Goal: Task Accomplishment & Management: Manage account settings

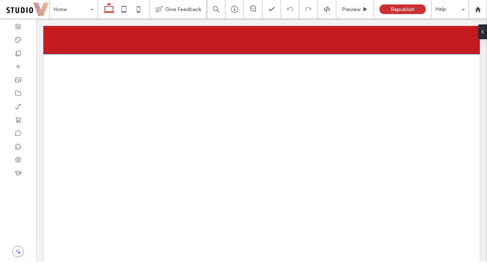
scroll to position [823, 0]
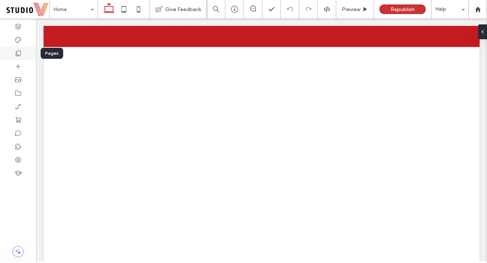
click at [11, 51] on div at bounding box center [18, 53] width 36 height 13
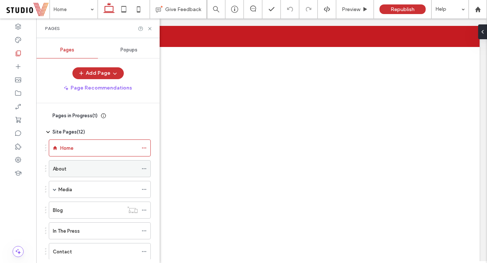
click at [59, 173] on div "About" at bounding box center [95, 168] width 85 height 16
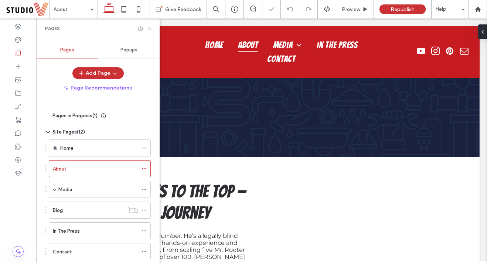
click at [150, 27] on icon at bounding box center [150, 29] width 6 height 6
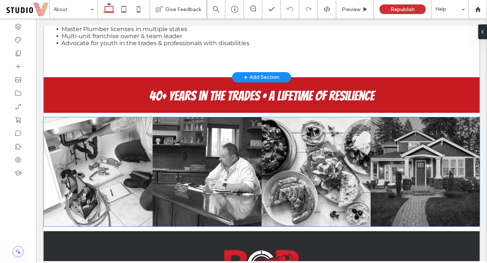
scroll to position [121, 0]
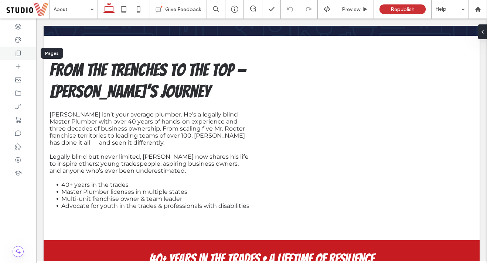
click at [17, 56] on use at bounding box center [18, 54] width 5 height 6
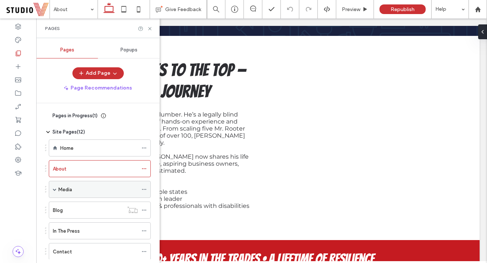
click at [65, 196] on div "Media" at bounding box center [97, 189] width 79 height 16
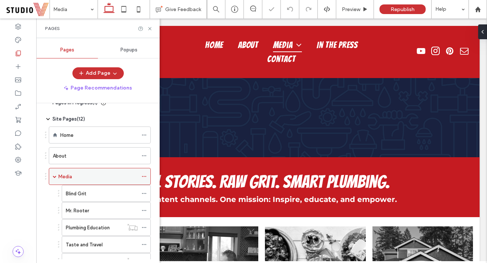
scroll to position [14, 0]
click at [90, 189] on div "Blind Grit" at bounding box center [102, 193] width 72 height 8
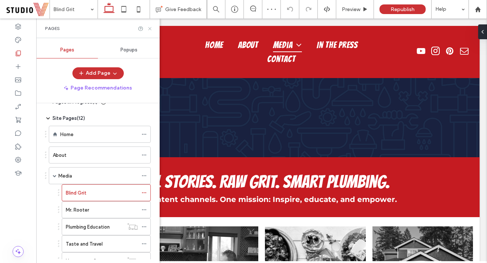
click at [147, 31] on div at bounding box center [145, 29] width 15 height 6
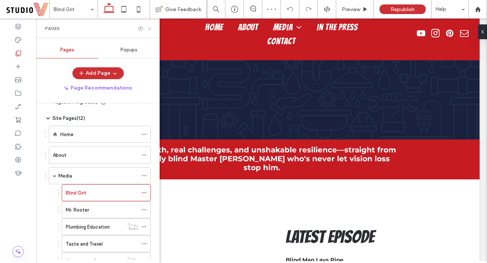
drag, startPoint x: 151, startPoint y: 28, endPoint x: 153, endPoint y: 46, distance: 17.9
click at [151, 28] on icon at bounding box center [150, 29] width 6 height 6
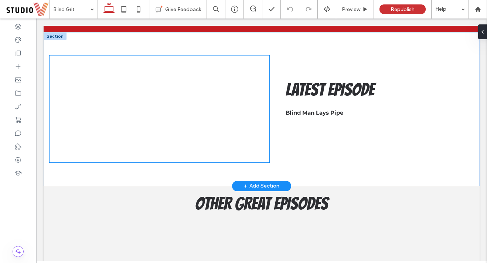
scroll to position [165, 0]
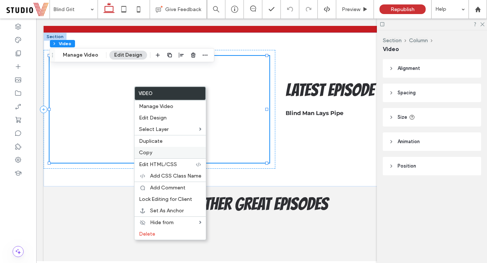
click at [160, 150] on label "Copy" at bounding box center [170, 152] width 62 height 6
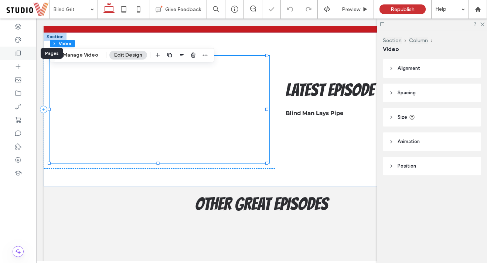
click at [24, 55] on div at bounding box center [18, 53] width 36 height 13
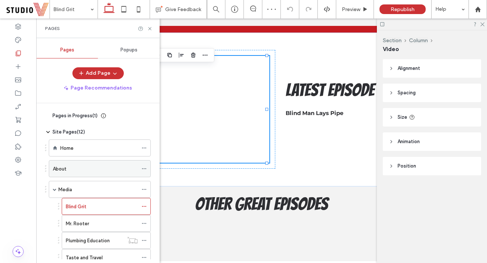
click at [91, 168] on div "About" at bounding box center [95, 169] width 85 height 8
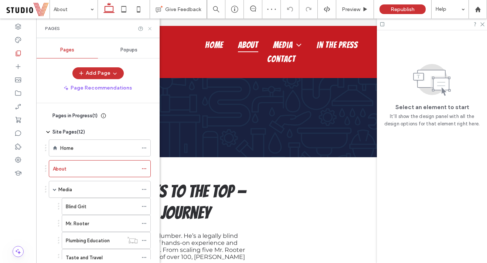
click at [152, 27] on icon at bounding box center [150, 29] width 6 height 6
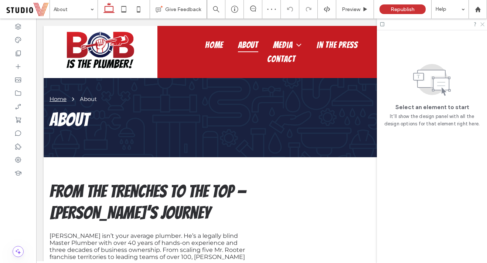
click at [484, 24] on icon at bounding box center [482, 23] width 5 height 5
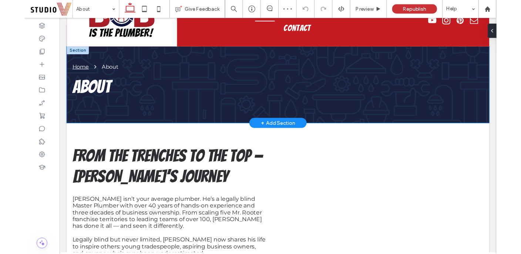
scroll to position [71, 0]
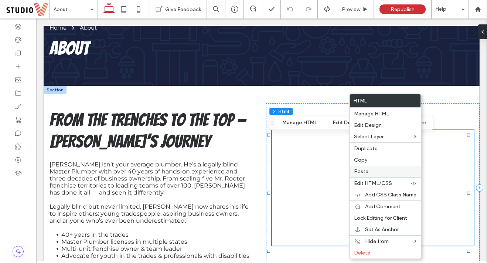
click at [393, 173] on label "Paste" at bounding box center [385, 171] width 62 height 6
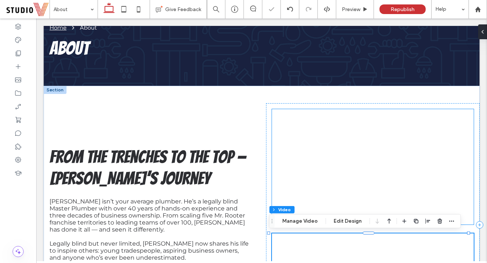
click at [421, 150] on div at bounding box center [373, 166] width 202 height 114
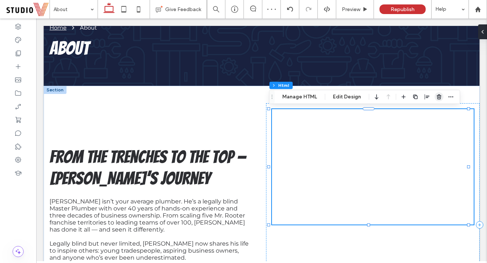
click at [439, 94] on span "button" at bounding box center [439, 96] width 9 height 9
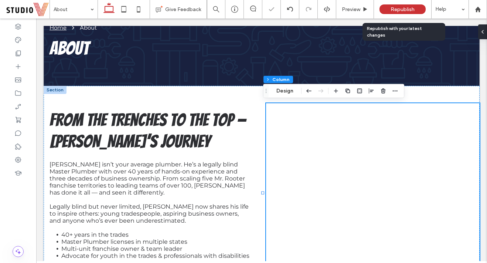
click at [404, 11] on span "Republish" at bounding box center [403, 9] width 24 height 6
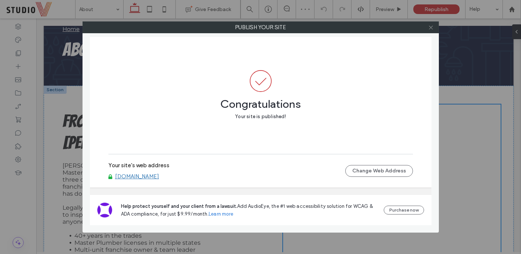
click at [431, 28] on icon at bounding box center [431, 28] width 6 height 6
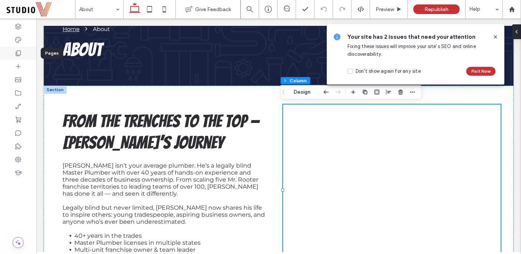
click at [24, 56] on div at bounding box center [18, 53] width 36 height 13
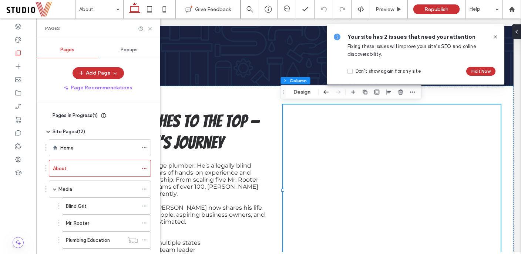
click at [487, 35] on div "Your site has 2 issues that need your attention Fixing these issues will improv…" at bounding box center [414, 54] width 177 height 61
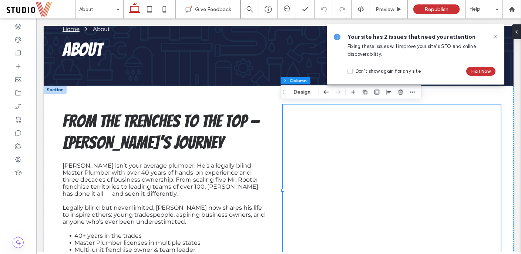
drag, startPoint x: 496, startPoint y: 35, endPoint x: 459, endPoint y: 17, distance: 41.3
click at [487, 35] on use at bounding box center [494, 36] width 3 height 3
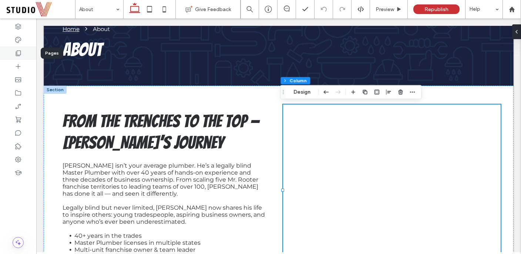
click at [20, 55] on icon at bounding box center [17, 53] width 7 height 7
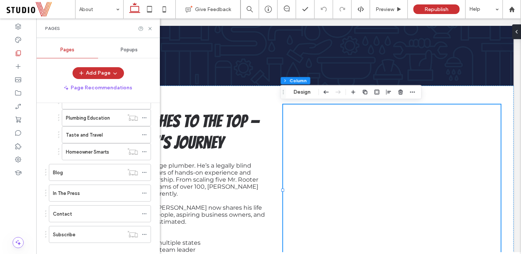
scroll to position [124, 0]
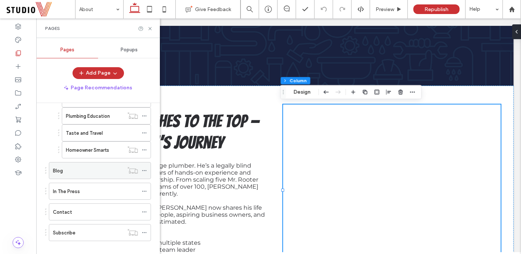
click at [83, 176] on div "Blog" at bounding box center [88, 171] width 71 height 16
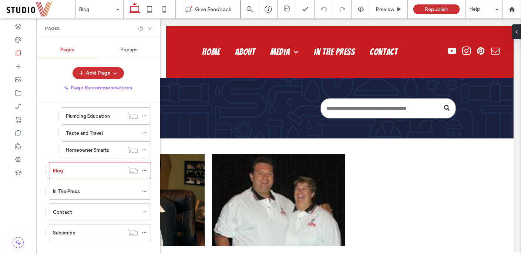
scroll to position [0, 0]
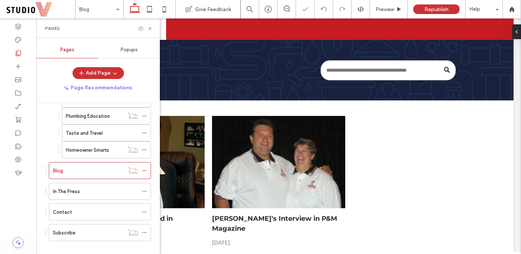
scroll to position [43, 0]
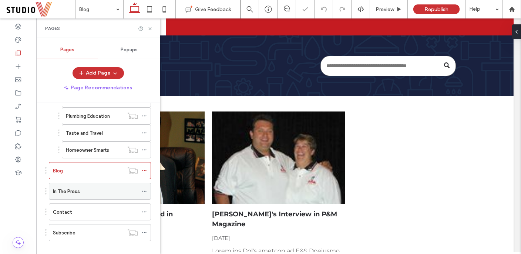
click at [70, 191] on label "In The Press" at bounding box center [66, 191] width 27 height 13
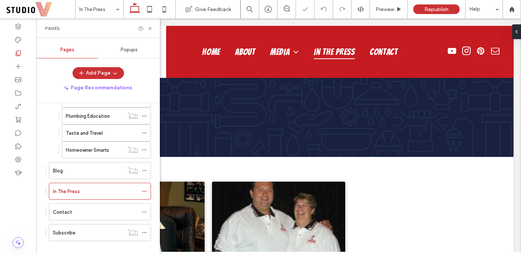
scroll to position [0, 0]
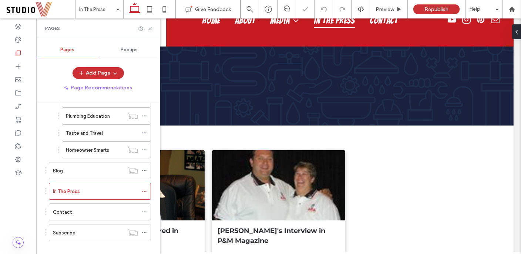
scroll to position [63, 0]
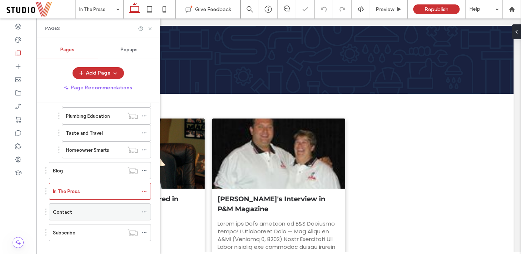
click at [94, 213] on div "Contact" at bounding box center [95, 213] width 85 height 8
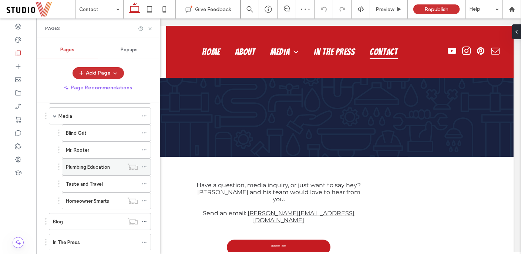
scroll to position [70, 0]
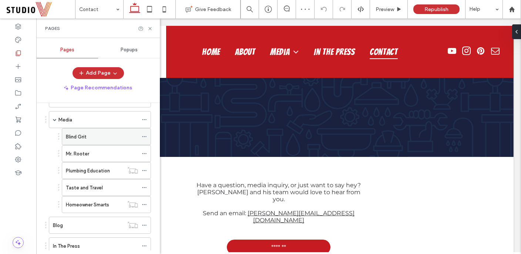
click at [83, 137] on label "Blind Grit" at bounding box center [76, 137] width 21 height 13
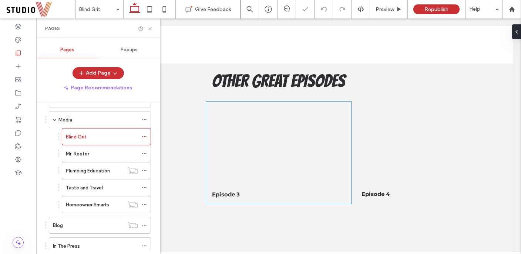
scroll to position [338, 0]
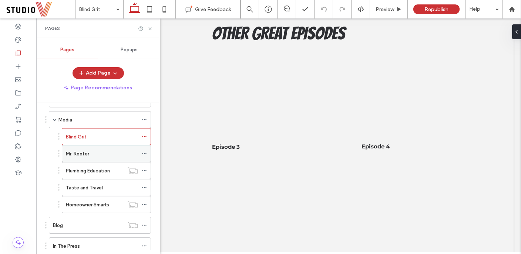
click at [106, 156] on div "Mr. Rooter" at bounding box center [102, 154] width 72 height 8
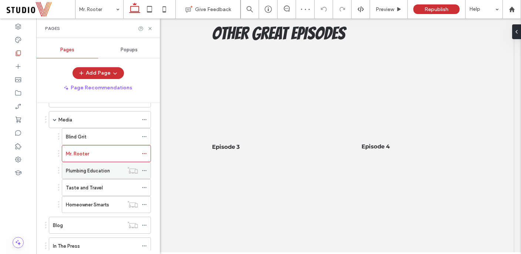
click at [99, 173] on label "Plumbing Education" at bounding box center [88, 171] width 44 height 13
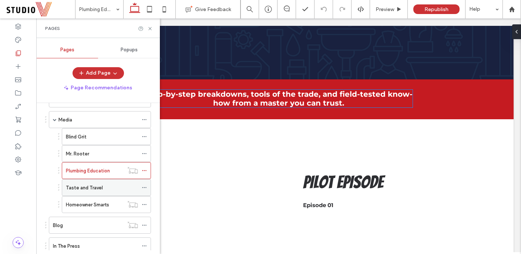
scroll to position [123, 0]
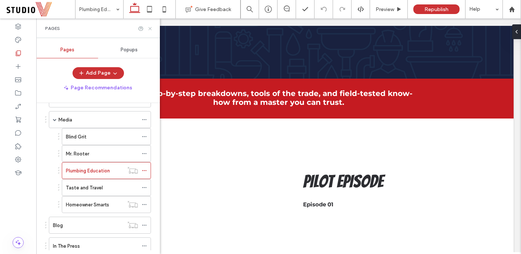
click at [148, 29] on icon at bounding box center [150, 29] width 6 height 6
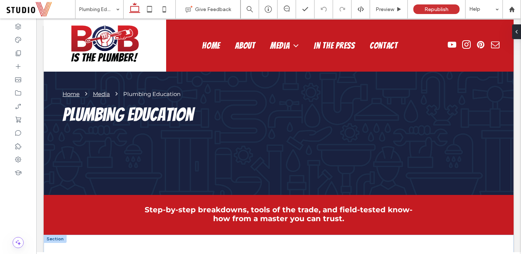
scroll to position [0, 0]
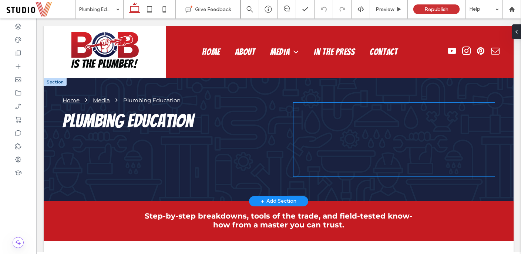
click at [360, 169] on div at bounding box center [393, 140] width 201 height 74
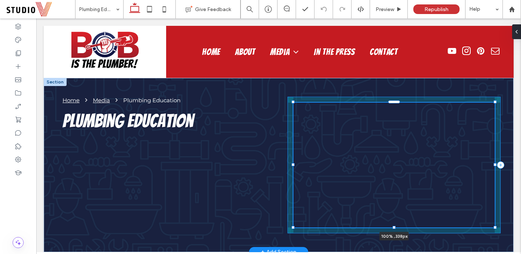
drag, startPoint x: 390, startPoint y: 176, endPoint x: 392, endPoint y: 201, distance: 25.5
click at [392, 201] on div "Home Media Plumbing Education Plumbing Education 100% , 338px" at bounding box center [279, 165] width 444 height 175
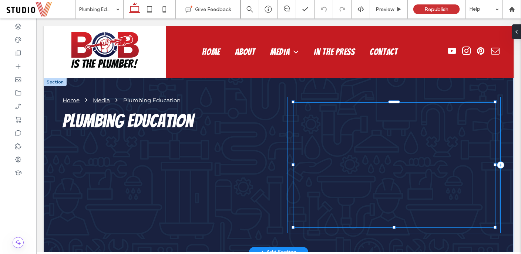
type input "***"
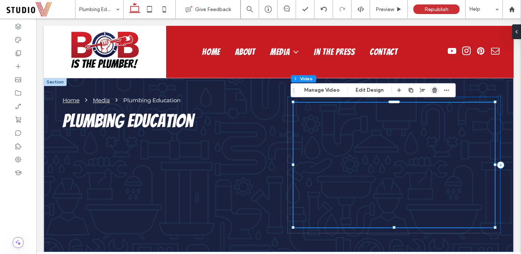
click at [432, 91] on use "button" at bounding box center [434, 90] width 4 height 5
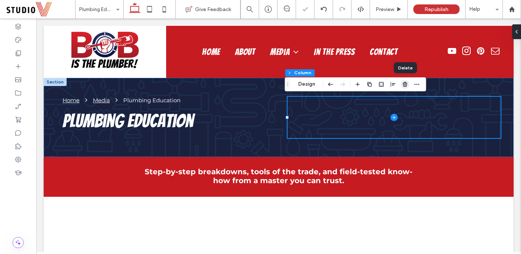
click at [405, 83] on use "button" at bounding box center [404, 84] width 4 height 5
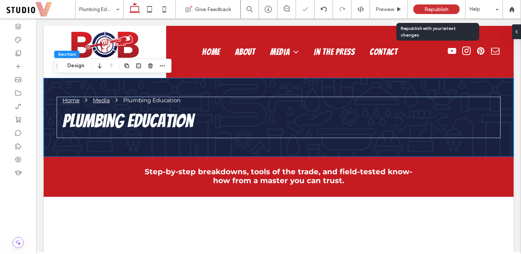
click at [435, 7] on span "Republish" at bounding box center [436, 9] width 24 height 6
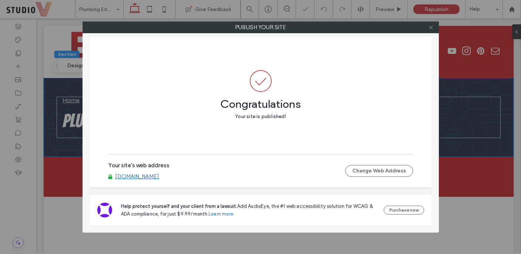
click at [431, 26] on icon at bounding box center [431, 28] width 6 height 6
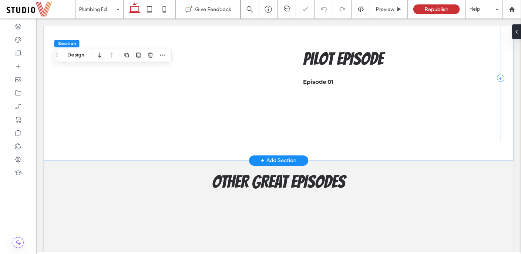
scroll to position [206, 0]
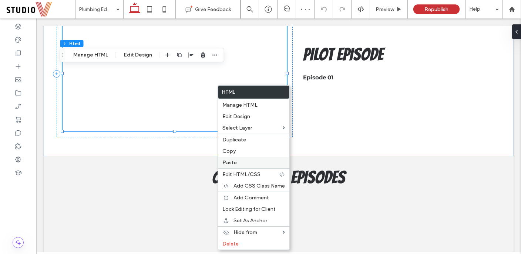
click at [236, 163] on label "Paste" at bounding box center [253, 163] width 62 height 6
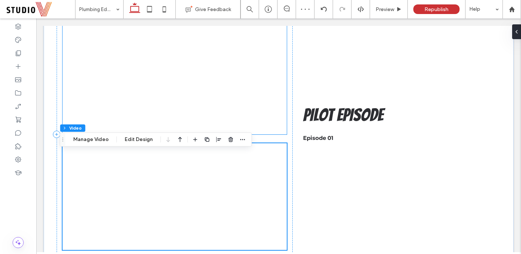
scroll to position [190, 0]
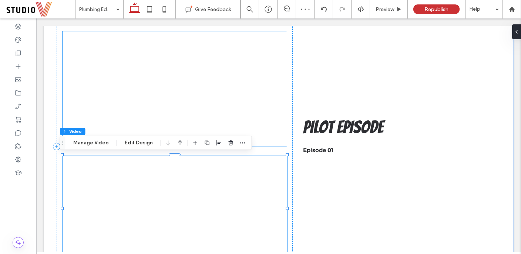
click at [264, 106] on div at bounding box center [174, 94] width 224 height 126
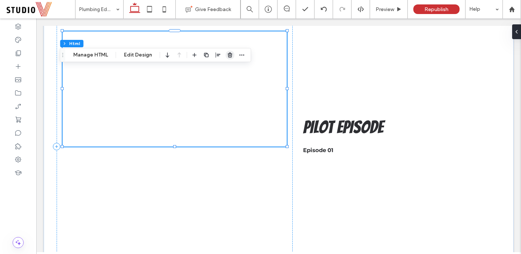
click at [231, 57] on icon "button" at bounding box center [230, 55] width 6 height 6
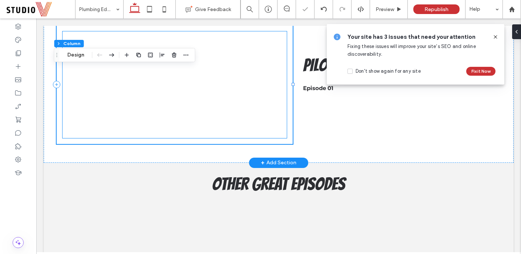
click at [172, 137] on div at bounding box center [174, 84] width 224 height 107
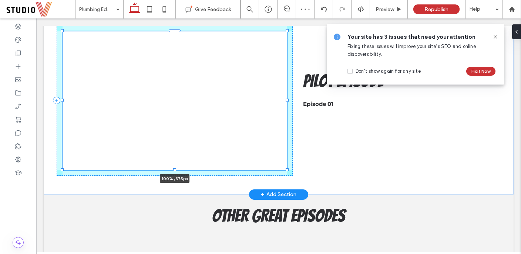
drag, startPoint x: 173, startPoint y: 138, endPoint x: 172, endPoint y: 154, distance: 15.9
click at [172, 154] on div "100% , 375px PILOT EPISODE Episode 01" at bounding box center [279, 101] width 444 height 188
type input "***"
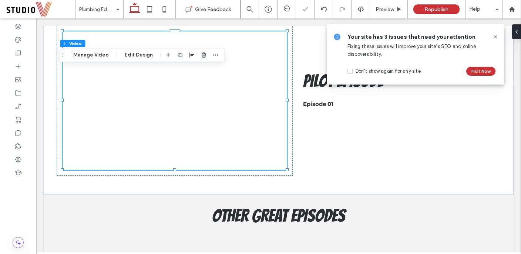
click at [487, 38] on icon at bounding box center [495, 37] width 6 height 6
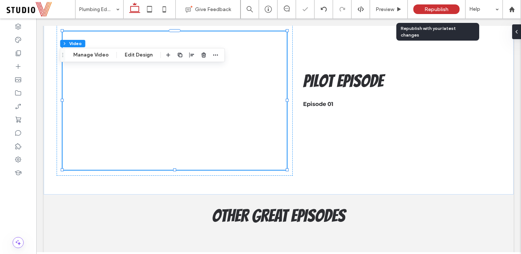
click at [448, 9] on span "Republish" at bounding box center [436, 9] width 24 height 6
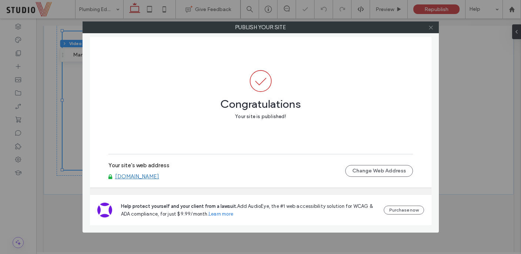
click at [431, 29] on icon at bounding box center [431, 28] width 6 height 6
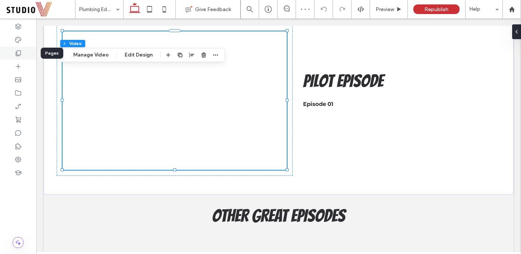
click at [23, 57] on div at bounding box center [18, 53] width 36 height 13
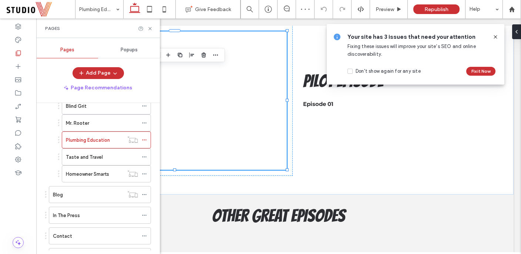
scroll to position [122, 0]
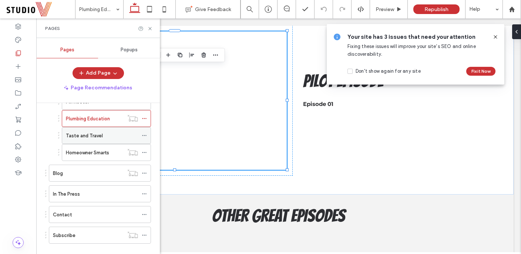
click at [85, 137] on label "Taste and Travel" at bounding box center [84, 135] width 37 height 13
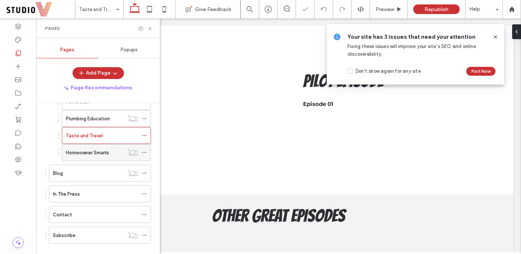
click at [87, 152] on label "Homeowner Smarts" at bounding box center [87, 152] width 43 height 13
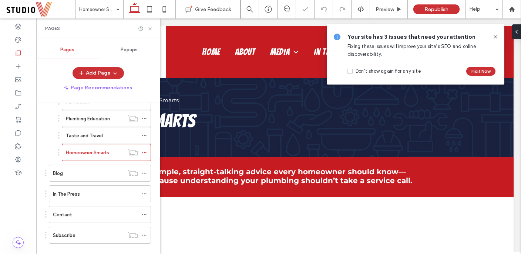
click at [487, 35] on icon at bounding box center [495, 37] width 6 height 6
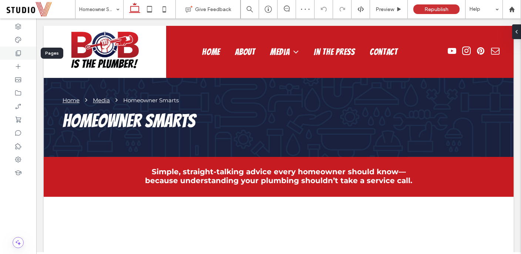
click at [20, 53] on icon at bounding box center [17, 53] width 7 height 7
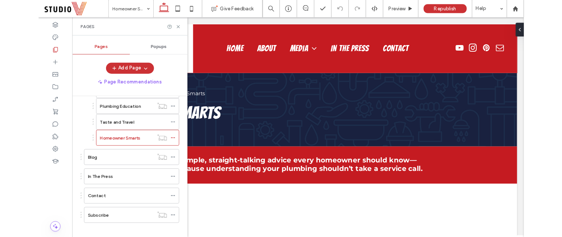
scroll to position [133, 0]
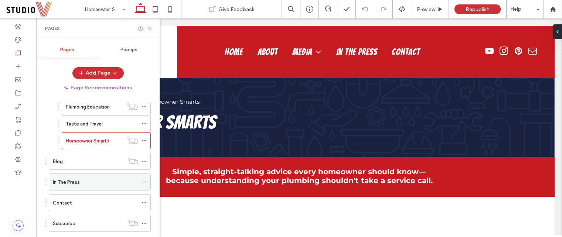
click at [62, 180] on label "In The Press" at bounding box center [66, 182] width 27 height 13
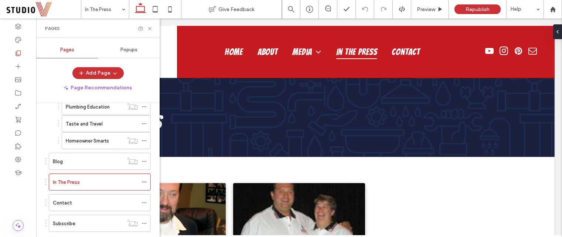
scroll to position [0, 0]
click at [69, 204] on div "In The Press Give Feedback Preview Republish Help Design Panel Site Comments Te…" at bounding box center [281, 118] width 562 height 237
click at [87, 203] on div "Contact" at bounding box center [95, 203] width 85 height 8
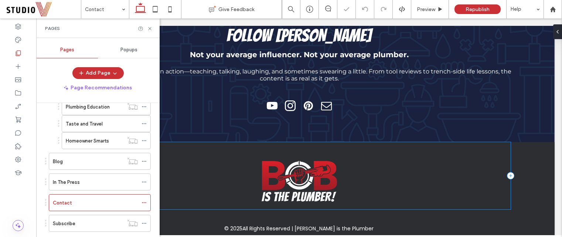
scroll to position [506, 0]
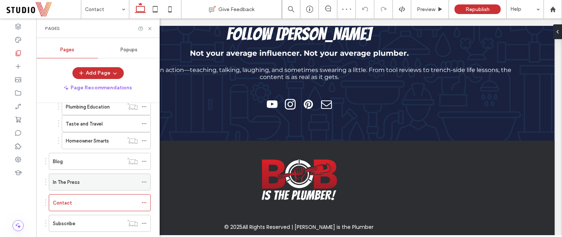
click at [83, 184] on div "In The Press" at bounding box center [95, 183] width 85 height 8
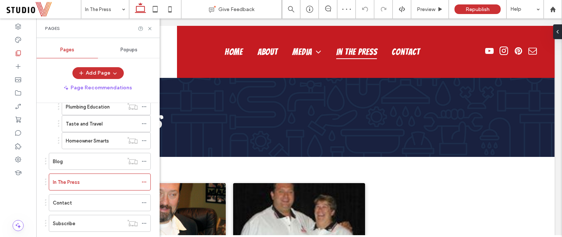
scroll to position [0, 0]
click at [89, 162] on div "Blog" at bounding box center [88, 162] width 71 height 8
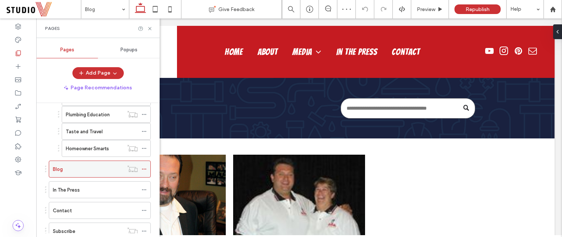
scroll to position [17, 0]
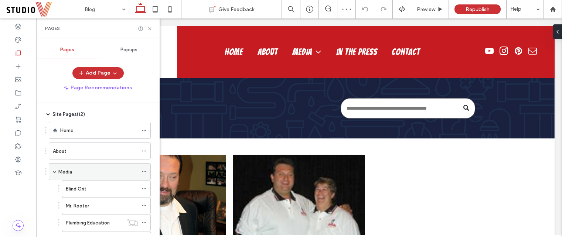
click at [84, 165] on div "Media" at bounding box center [97, 172] width 79 height 16
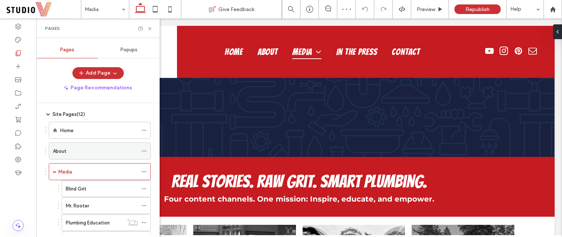
click at [87, 153] on div "About" at bounding box center [95, 152] width 85 height 8
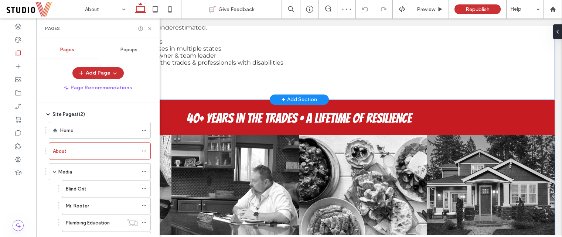
scroll to position [194, 0]
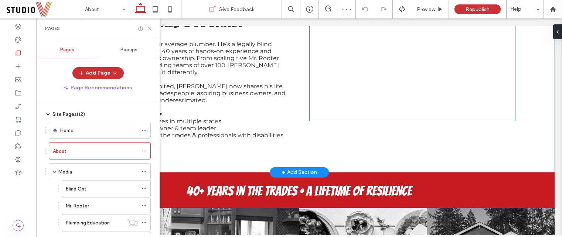
click at [475, 108] on div at bounding box center [413, 67] width 206 height 107
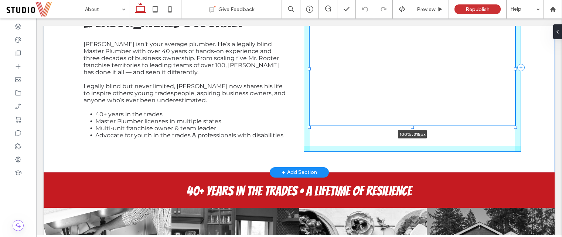
drag, startPoint x: 410, startPoint y: 122, endPoint x: 410, endPoint y: 126, distance: 4.8
click at [411, 126] on div at bounding box center [412, 127] width 3 height 3
type input "***"
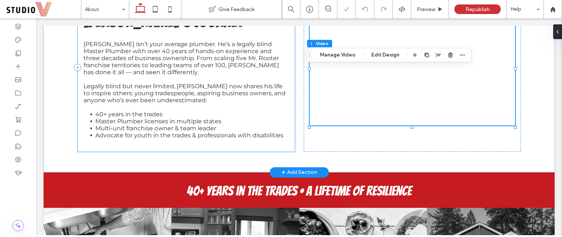
scroll to position [349, 0]
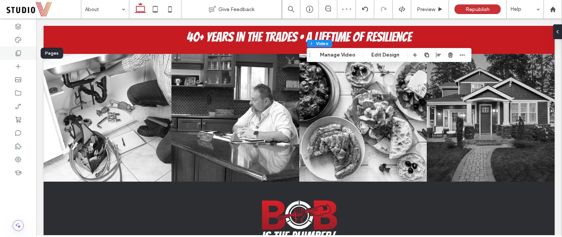
click at [23, 52] on div at bounding box center [18, 53] width 36 height 13
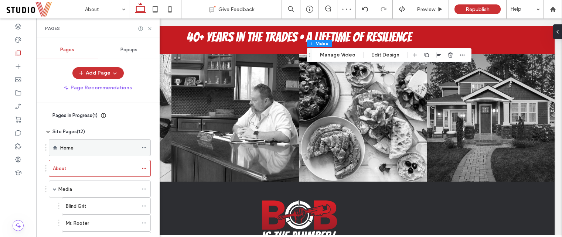
click at [77, 147] on div "Home" at bounding box center [99, 148] width 78 height 8
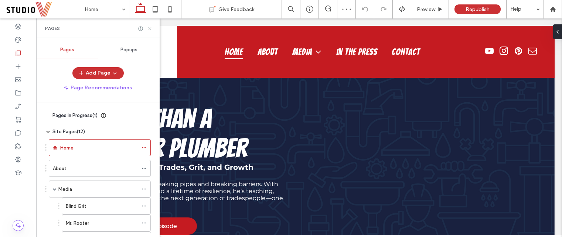
click at [151, 27] on use at bounding box center [149, 28] width 3 height 3
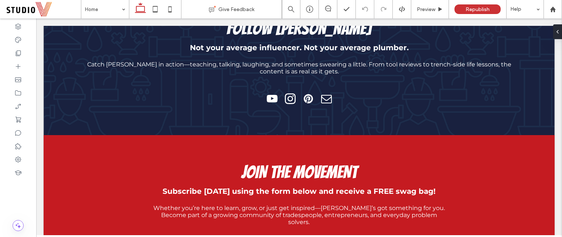
scroll to position [641, 0]
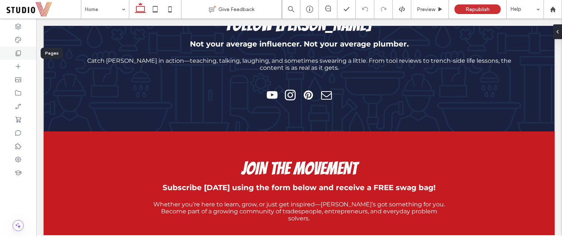
click at [21, 54] on icon at bounding box center [17, 53] width 7 height 7
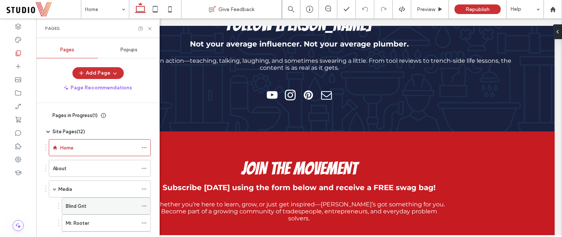
click at [98, 205] on div "Blind Grit" at bounding box center [102, 207] width 72 height 8
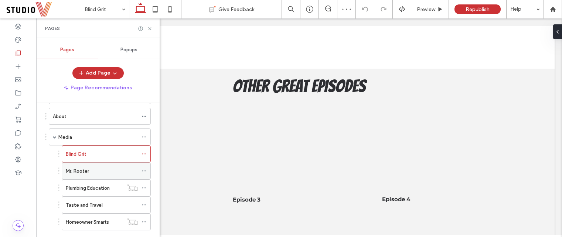
scroll to position [56, 0]
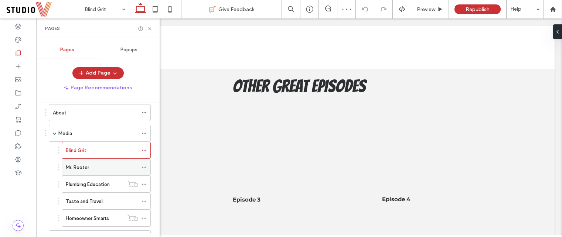
click at [99, 165] on div "Mr. Rooter" at bounding box center [102, 168] width 72 height 8
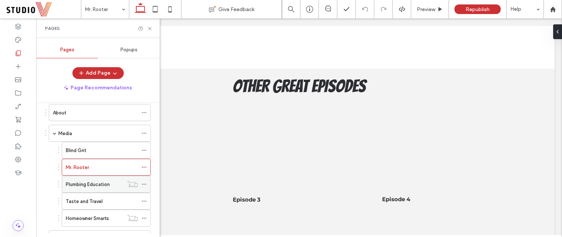
click at [108, 185] on label "Plumbing Education" at bounding box center [88, 184] width 44 height 13
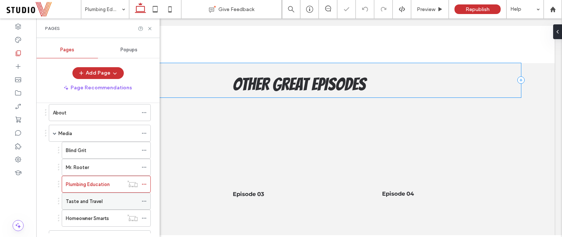
scroll to position [341, 0]
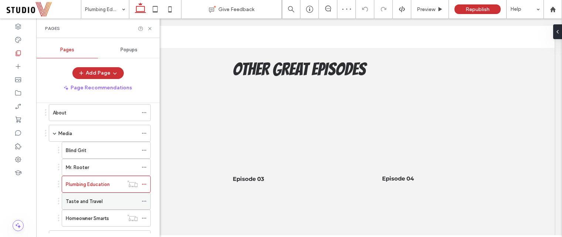
click at [106, 204] on div "Taste and Travel" at bounding box center [102, 202] width 72 height 8
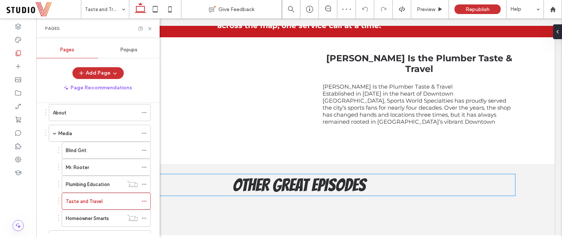
scroll to position [161, 0]
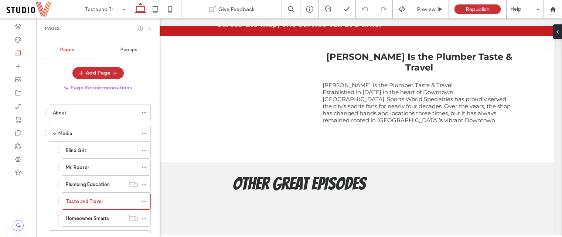
click at [151, 27] on icon at bounding box center [150, 29] width 6 height 6
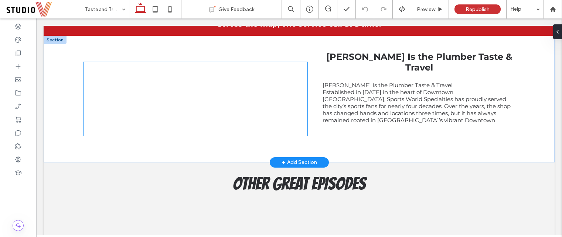
click at [191, 134] on div at bounding box center [196, 99] width 224 height 74
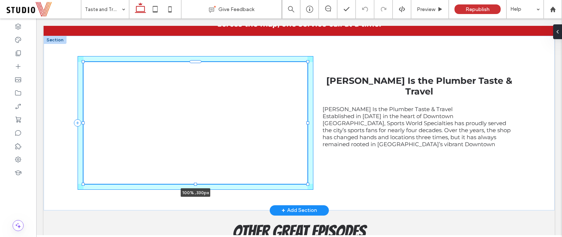
drag, startPoint x: 192, startPoint y: 135, endPoint x: 197, endPoint y: 159, distance: 24.4
click at [197, 159] on div "100% , 330px Bob Is the Plumber Taste & Travel Bob Is the Plumber Taste & Trave…" at bounding box center [300, 123] width 444 height 175
type input "***"
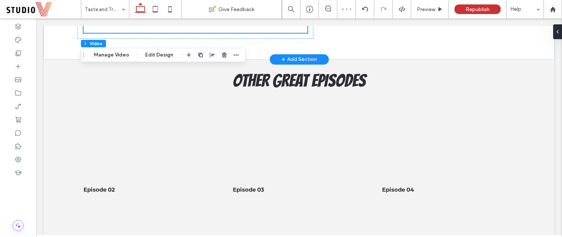
scroll to position [258, 0]
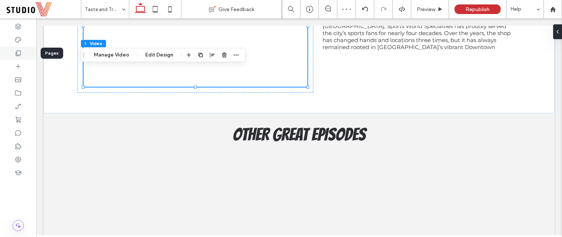
click at [18, 55] on icon at bounding box center [17, 53] width 7 height 7
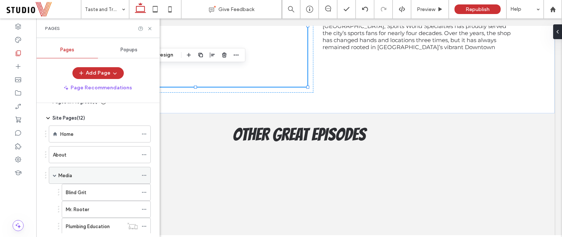
scroll to position [15, 0]
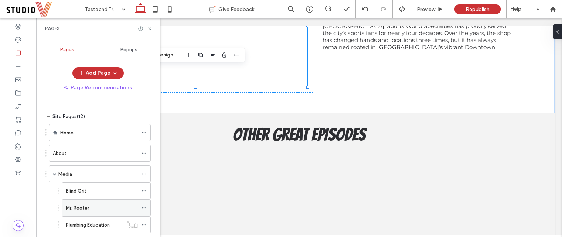
click at [103, 203] on div "Mr. Rooter" at bounding box center [102, 208] width 72 height 16
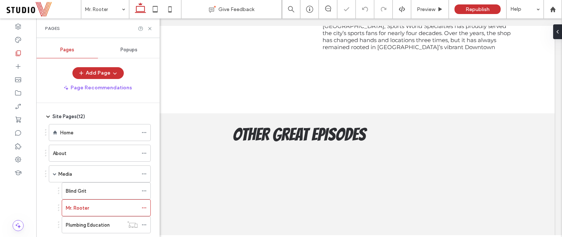
click at [148, 32] on div "Pages" at bounding box center [97, 28] width 123 height 20
click at [150, 28] on icon at bounding box center [150, 29] width 6 height 6
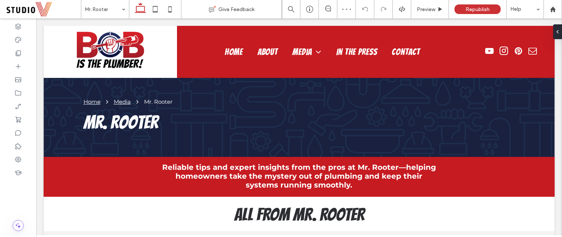
scroll to position [501, 0]
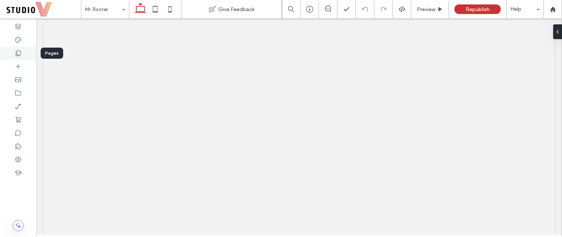
click at [18, 57] on div at bounding box center [18, 53] width 36 height 13
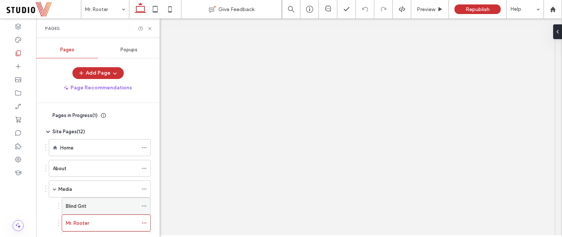
click at [96, 203] on div "Blind Grit" at bounding box center [102, 207] width 72 height 8
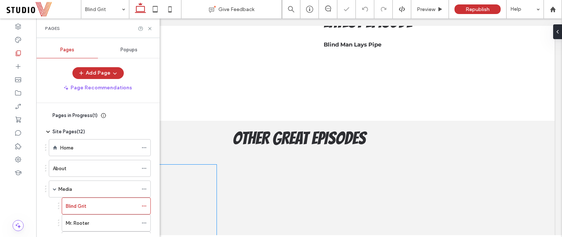
scroll to position [316, 0]
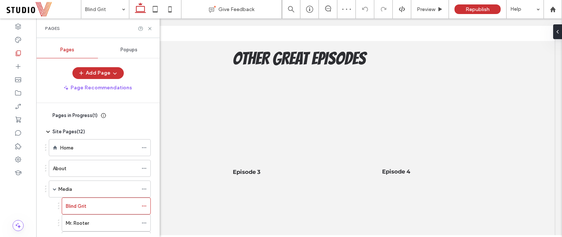
click at [151, 31] on div "Pages" at bounding box center [97, 28] width 123 height 20
click at [152, 29] on icon at bounding box center [150, 29] width 6 height 6
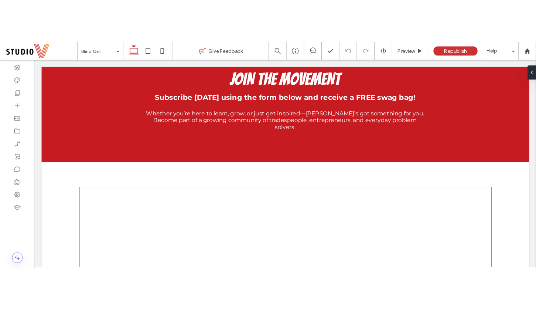
scroll to position [339, 0]
